Goal: Task Accomplishment & Management: Use online tool/utility

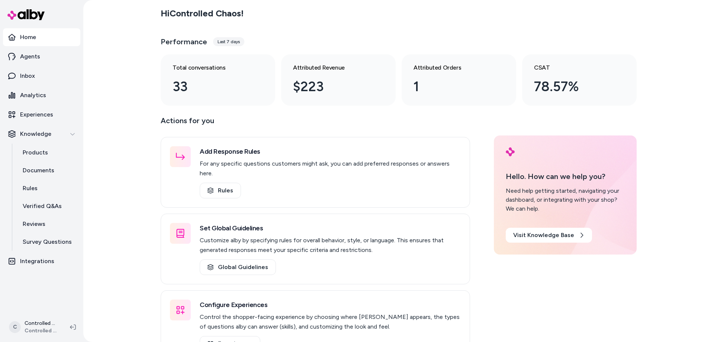
click at [222, 43] on div "Last 7 days" at bounding box center [228, 41] width 31 height 9
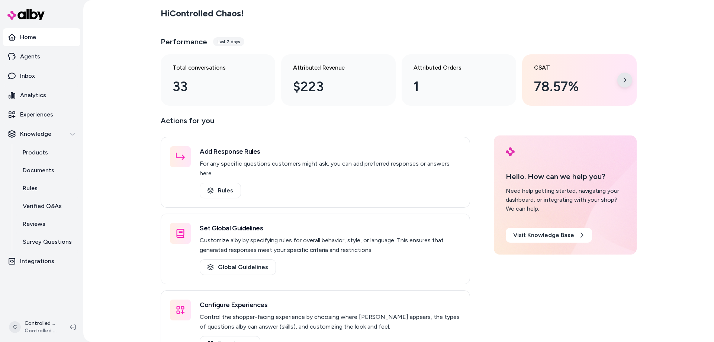
click at [623, 83] on div at bounding box center [624, 80] width 15 height 15
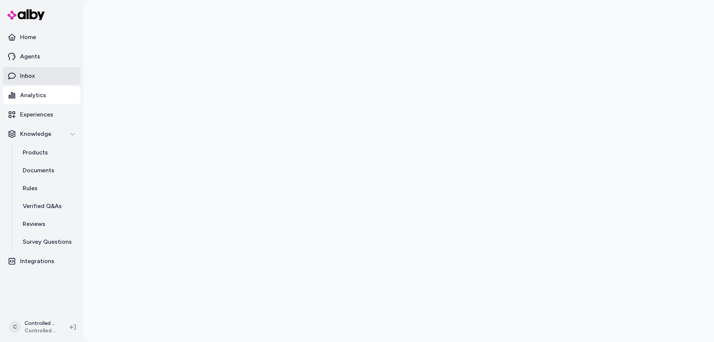
click at [41, 75] on link "Inbox" at bounding box center [41, 76] width 77 height 18
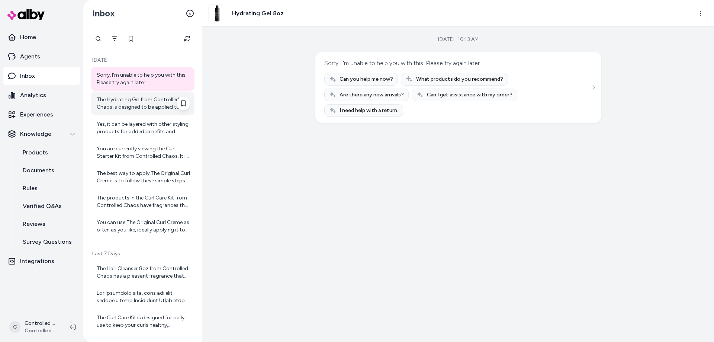
click at [157, 112] on div "The Hydrating Gel from Controlled Chaos is designed to be applied to damp hair …" at bounding box center [143, 103] width 104 height 24
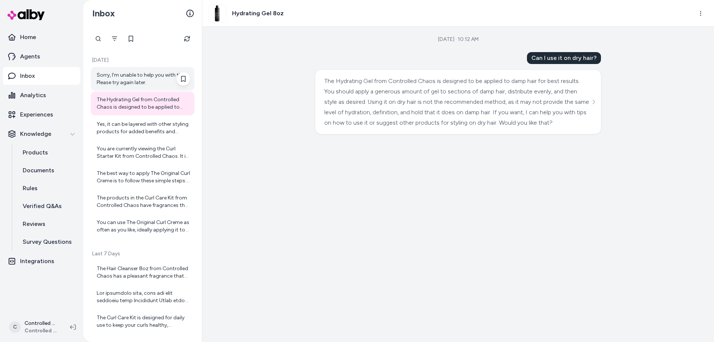
click at [153, 84] on div "Sorry, I'm unable to help you with this. Please try again later." at bounding box center [143, 78] width 93 height 15
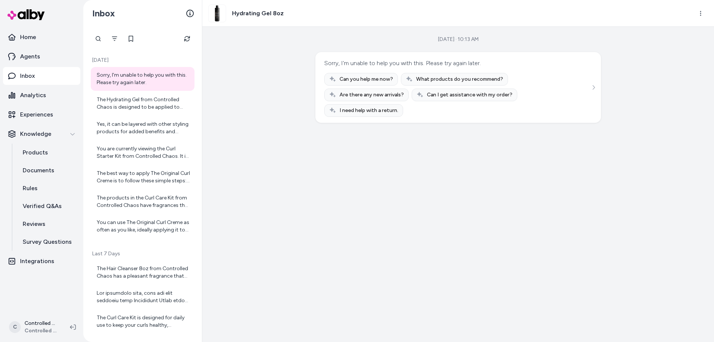
click at [382, 78] on span "Can you help me now?" at bounding box center [367, 78] width 54 height 7
click at [38, 38] on link "Home" at bounding box center [41, 37] width 77 height 18
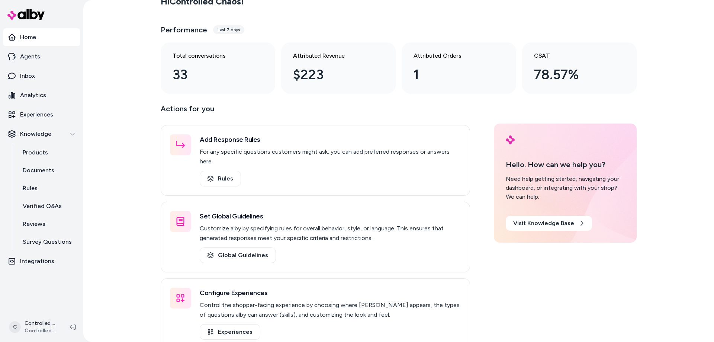
scroll to position [17, 0]
